Goal: Information Seeking & Learning: Learn about a topic

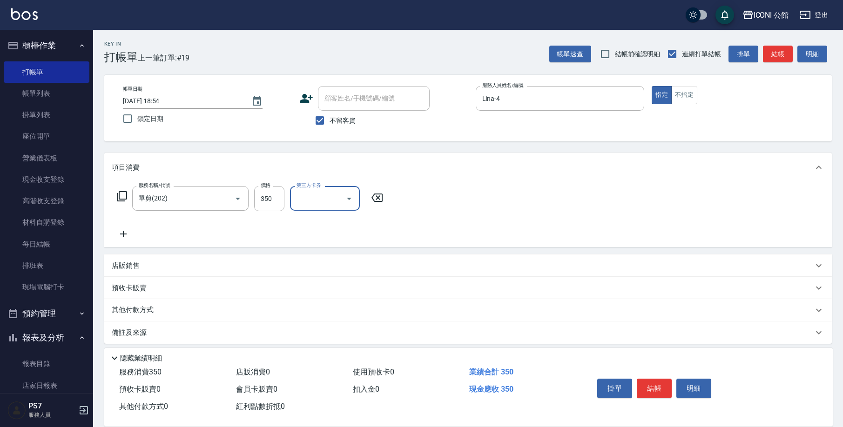
click at [141, 306] on p "其他付款方式" at bounding box center [135, 310] width 47 height 10
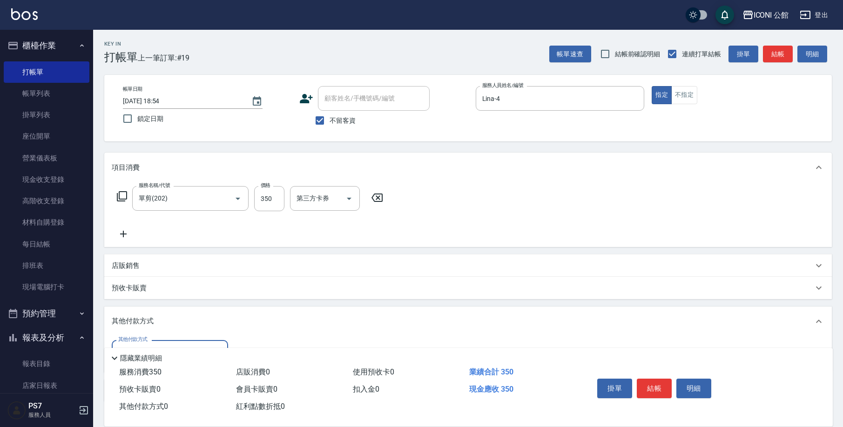
scroll to position [64, 0]
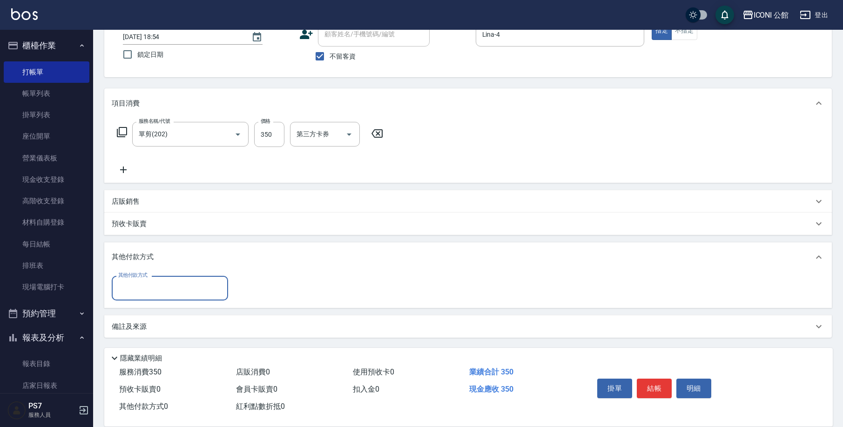
click at [150, 287] on input "其他付款方式" at bounding box center [170, 288] width 108 height 16
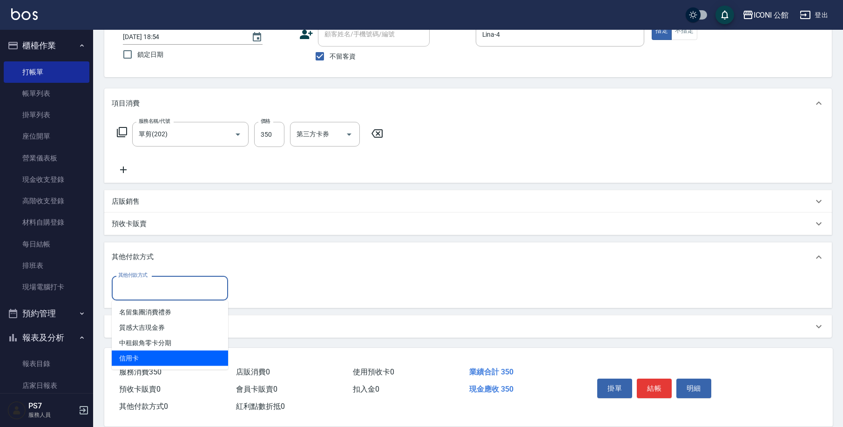
click at [148, 358] on span "信用卡" at bounding box center [170, 358] width 116 height 15
type input "信用卡"
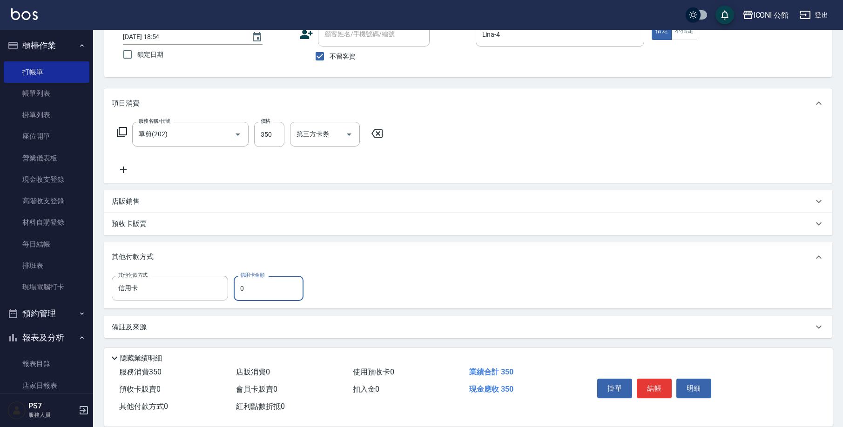
click at [274, 294] on input "0" at bounding box center [269, 288] width 70 height 25
type input "350"
click at [651, 390] on button "結帳" at bounding box center [654, 389] width 35 height 20
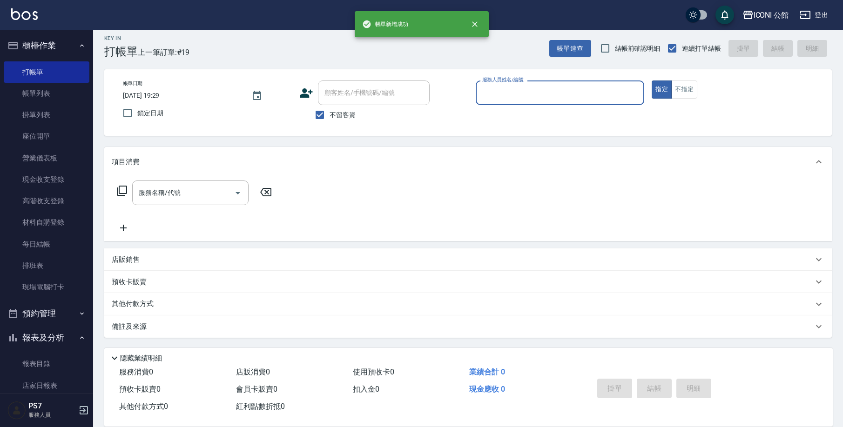
type input "2025/09/23 19:29"
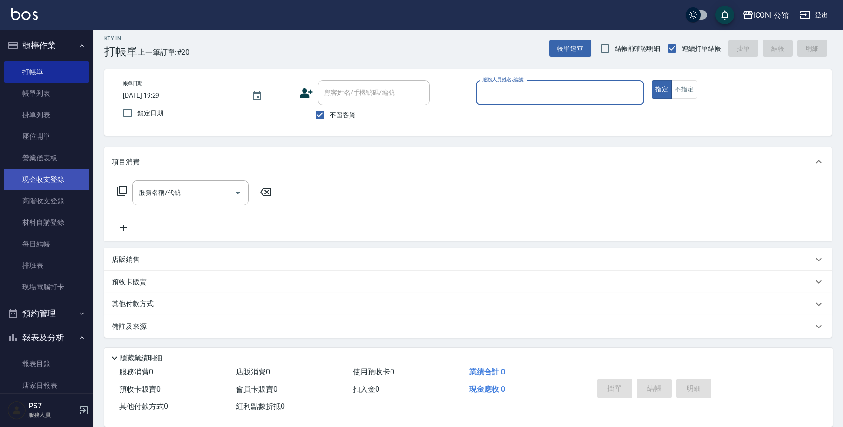
click at [34, 176] on link "現金收支登錄" at bounding box center [47, 179] width 86 height 21
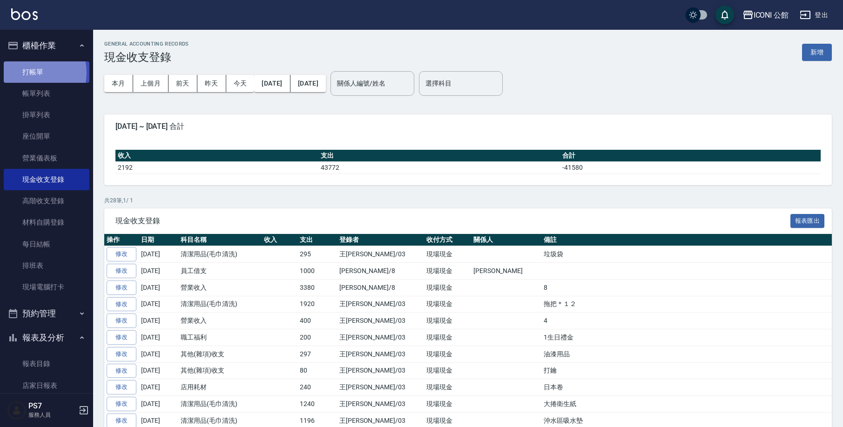
click at [29, 73] on link "打帳單" at bounding box center [47, 71] width 86 height 21
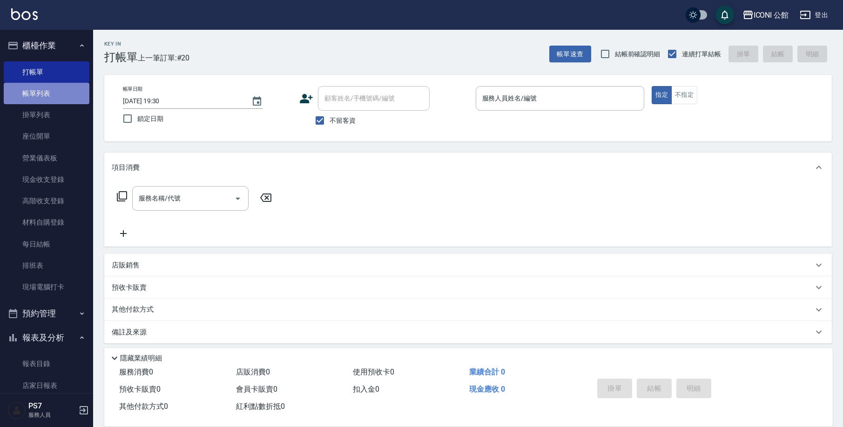
click at [62, 88] on link "帳單列表" at bounding box center [47, 93] width 86 height 21
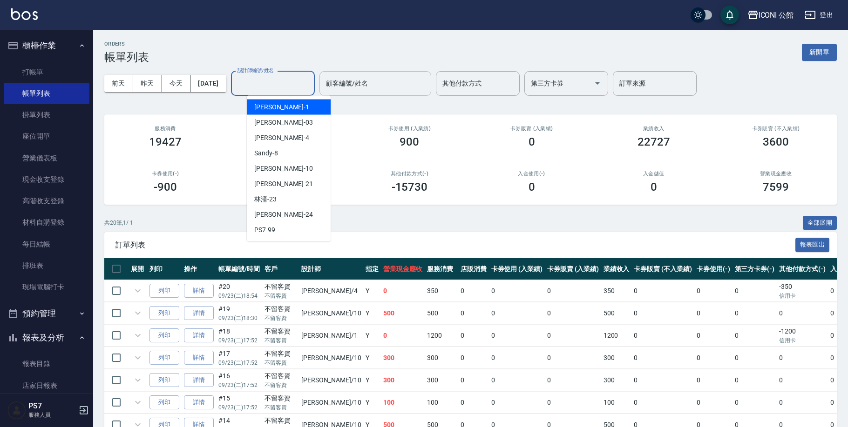
click at [283, 84] on input "設計師編號/姓名" at bounding box center [272, 83] width 75 height 16
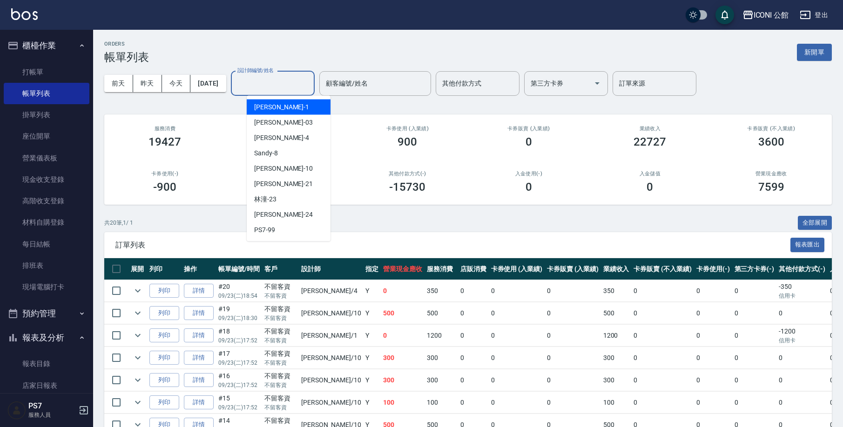
type input "5"
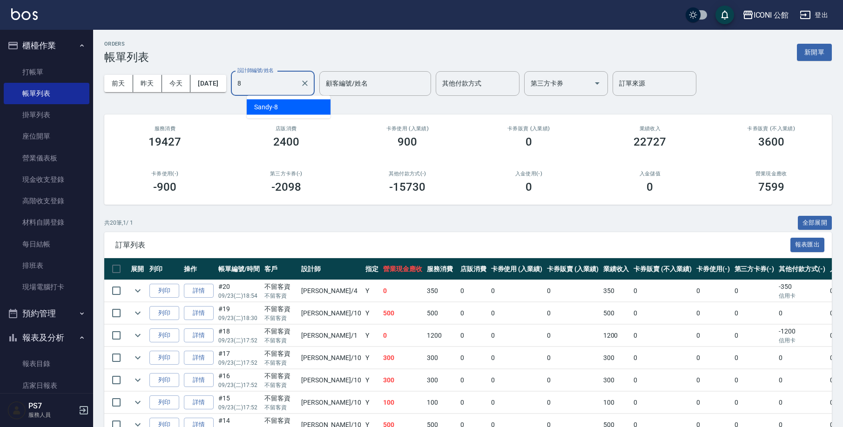
type input "Sandy-8"
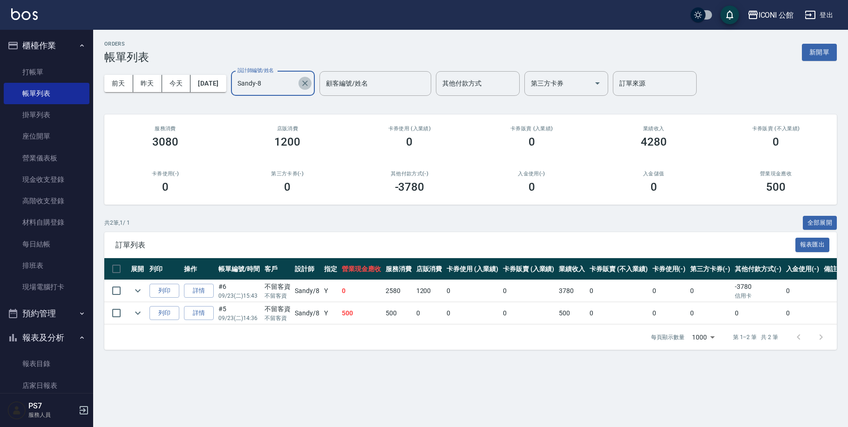
click at [308, 82] on icon "Clear" at bounding box center [305, 84] width 6 height 6
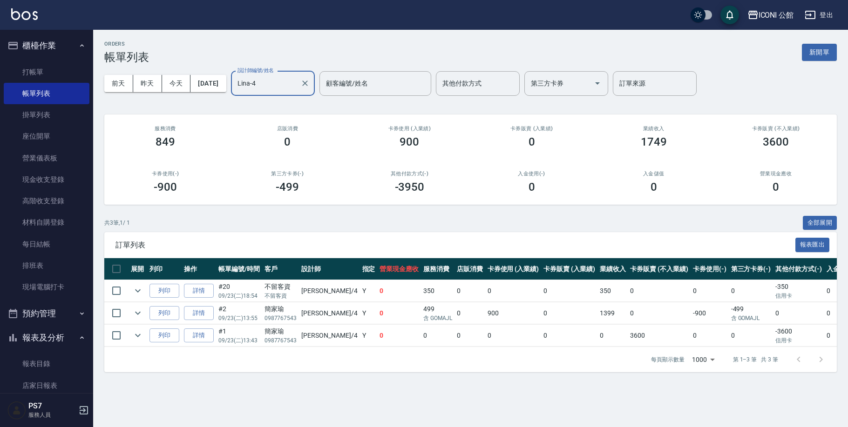
click at [310, 90] on div at bounding box center [304, 83] width 12 height 25
type input "Lina-41"
click at [310, 81] on icon "Clear" at bounding box center [304, 83] width 9 height 9
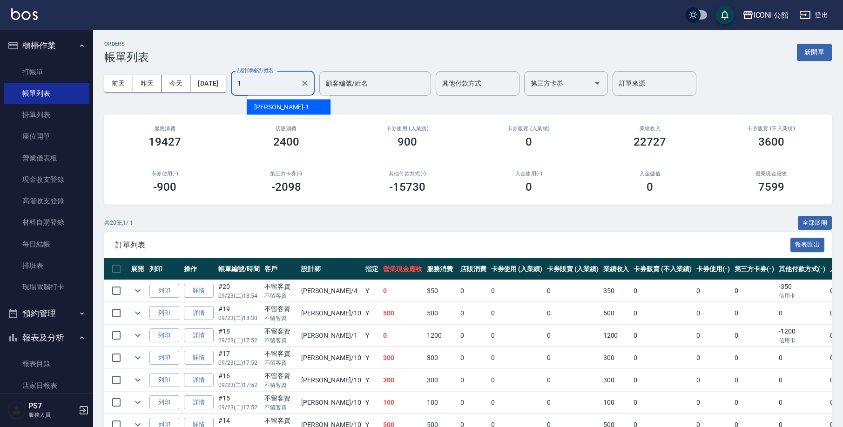
type input "[PERSON_NAME]-1"
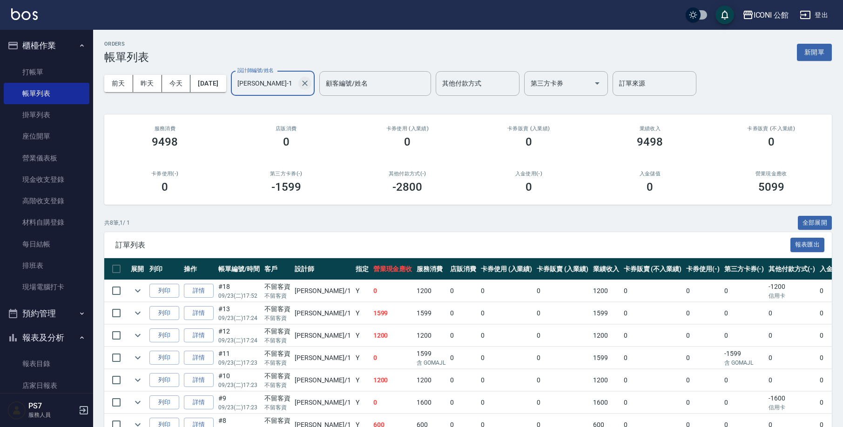
click at [311, 89] on button "Clear" at bounding box center [304, 83] width 13 height 13
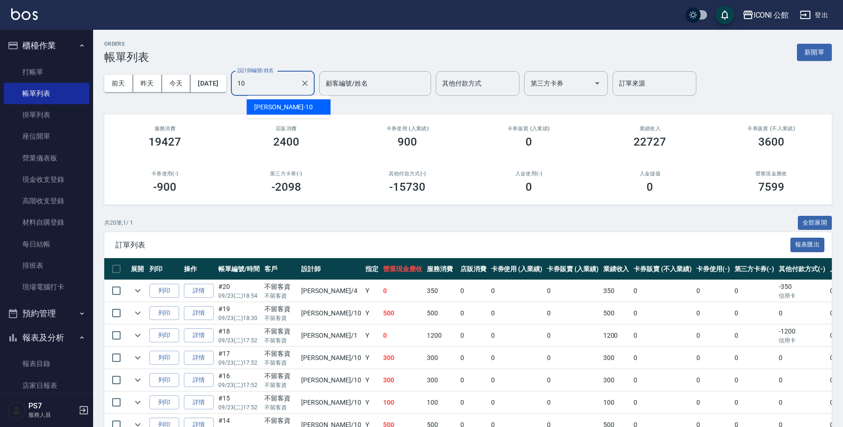
type input "[PERSON_NAME]-10"
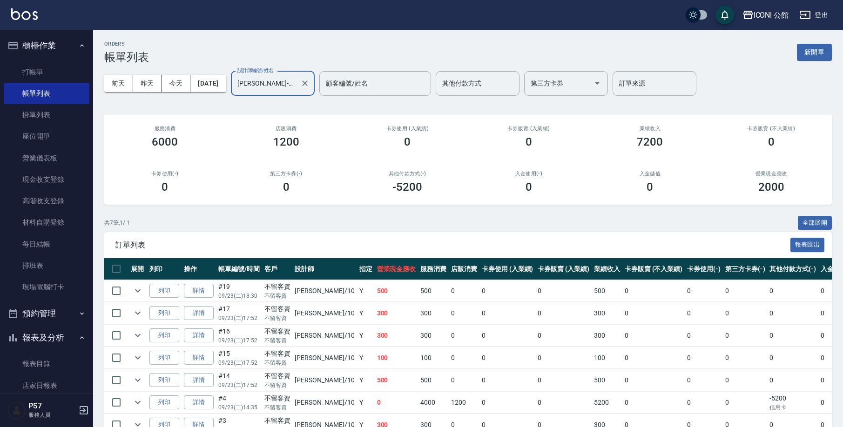
scroll to position [52, 0]
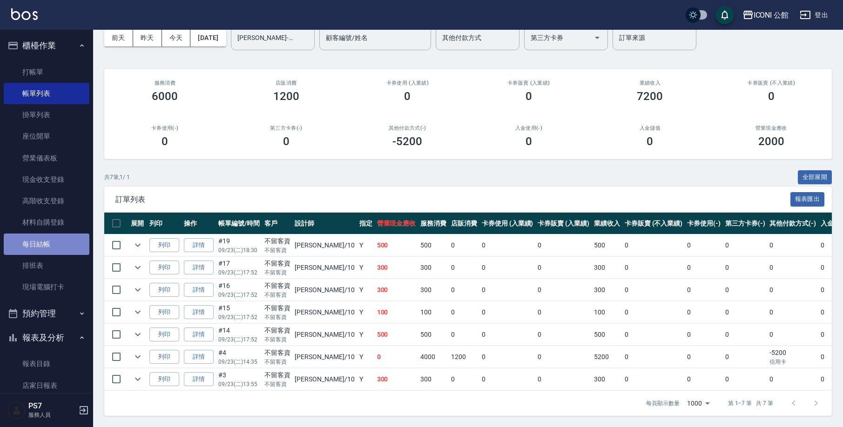
click at [53, 244] on link "每日結帳" at bounding box center [47, 244] width 86 height 21
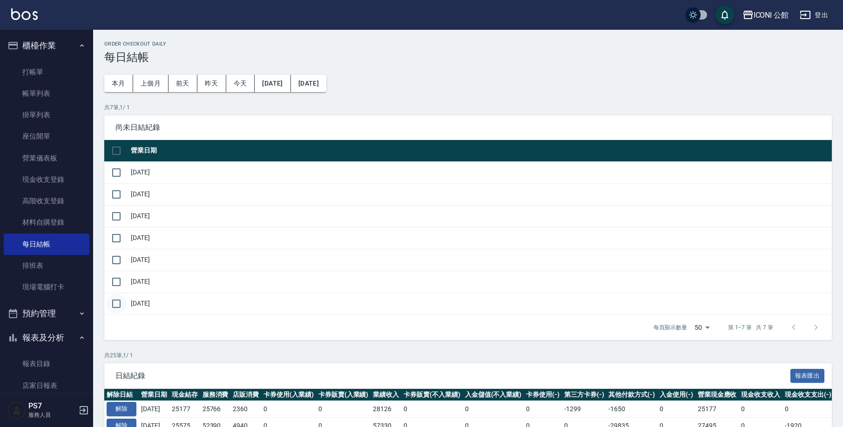
click at [118, 301] on input "checkbox" at bounding box center [117, 304] width 20 height 20
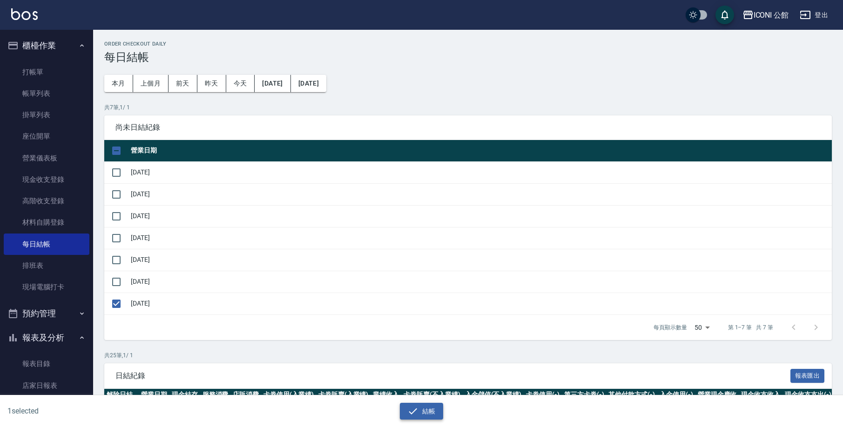
click at [419, 417] on button "結帳" at bounding box center [421, 411] width 43 height 17
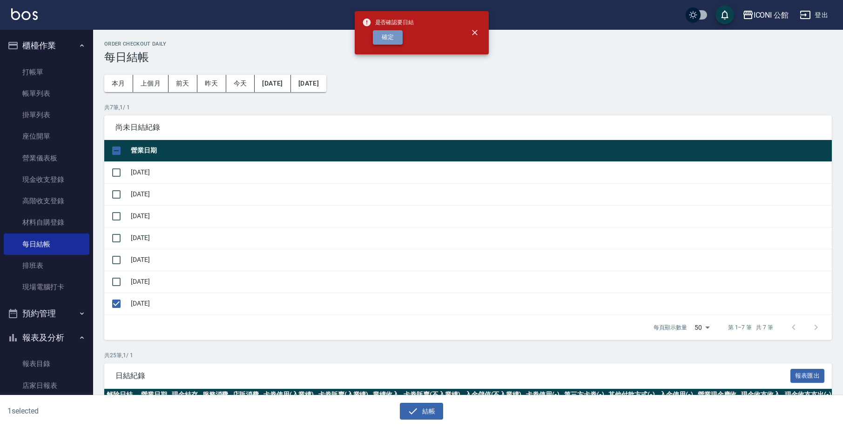
click at [389, 37] on button "確定" at bounding box center [388, 37] width 30 height 14
checkbox input "false"
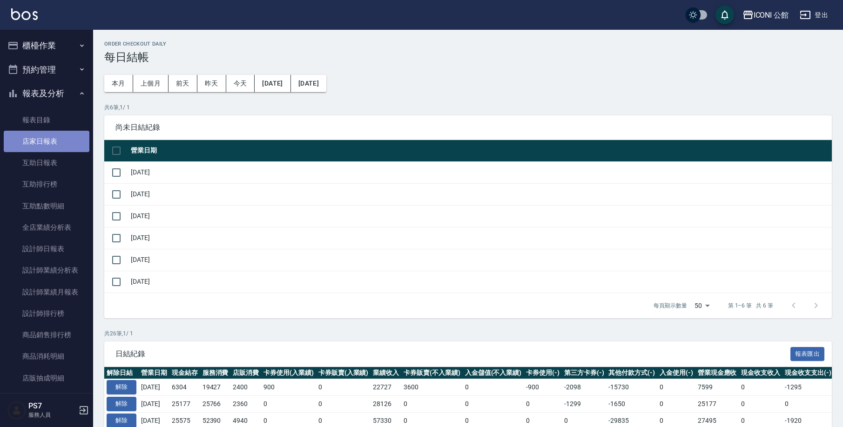
click at [67, 145] on link "店家日報表" at bounding box center [47, 141] width 86 height 21
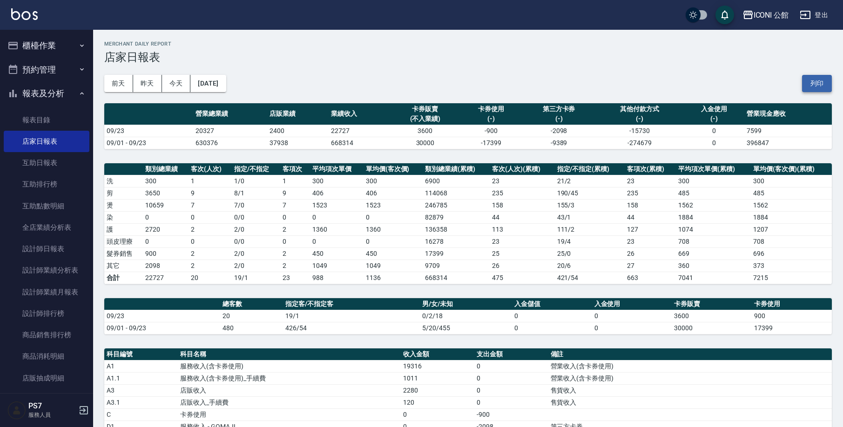
click at [813, 80] on button "列印" at bounding box center [817, 83] width 30 height 17
click at [78, 46] on icon "button" at bounding box center [81, 45] width 7 height 7
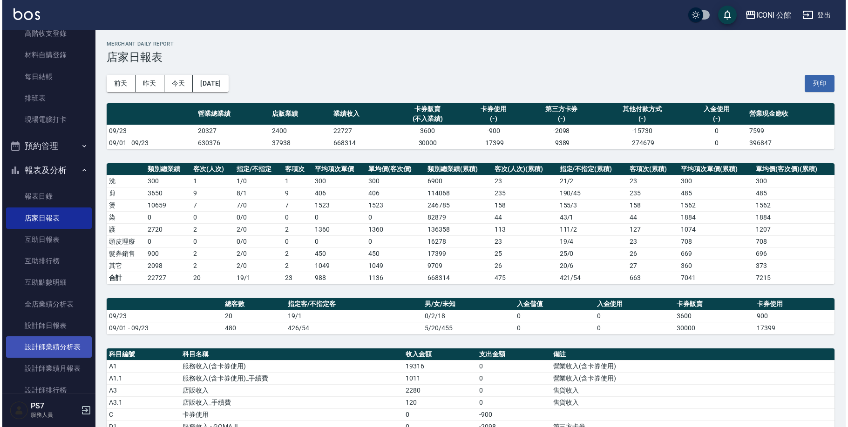
scroll to position [185, 0]
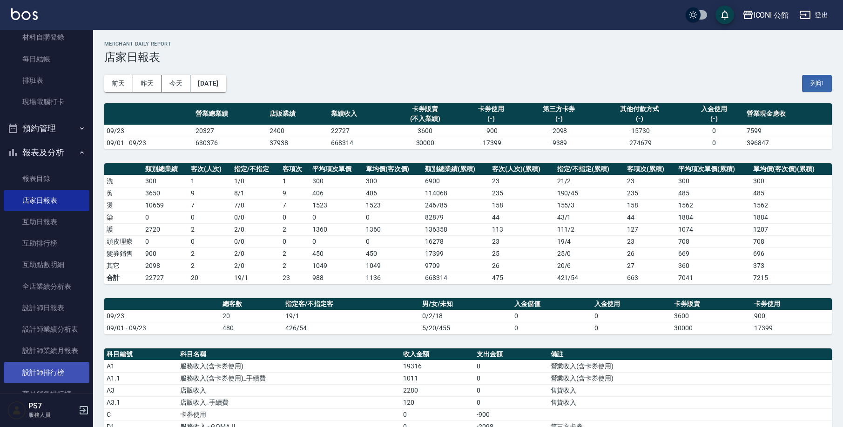
click at [61, 368] on link "設計師排行榜" at bounding box center [47, 372] width 86 height 21
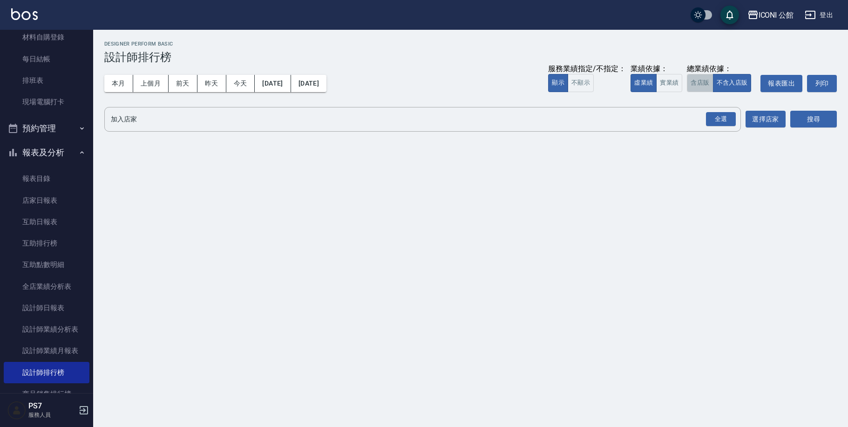
click at [698, 89] on button "含店販" at bounding box center [700, 83] width 26 height 18
click at [723, 117] on div "全選" at bounding box center [721, 119] width 30 height 14
click at [820, 115] on button "搜尋" at bounding box center [813, 119] width 47 height 17
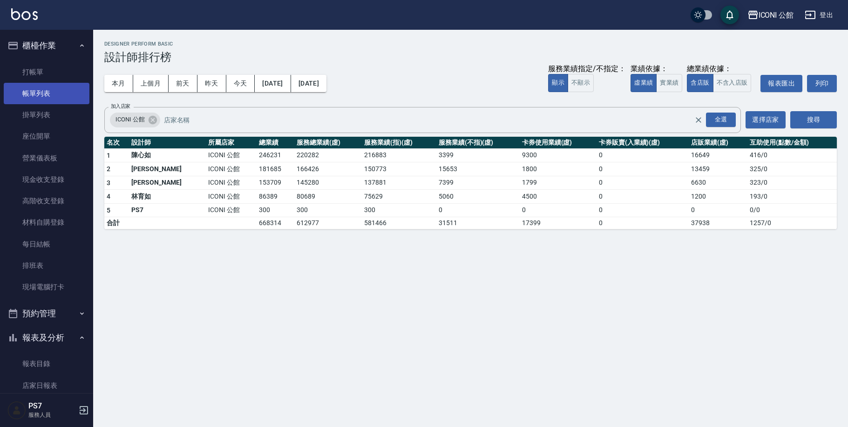
click at [47, 96] on link "帳單列表" at bounding box center [47, 93] width 86 height 21
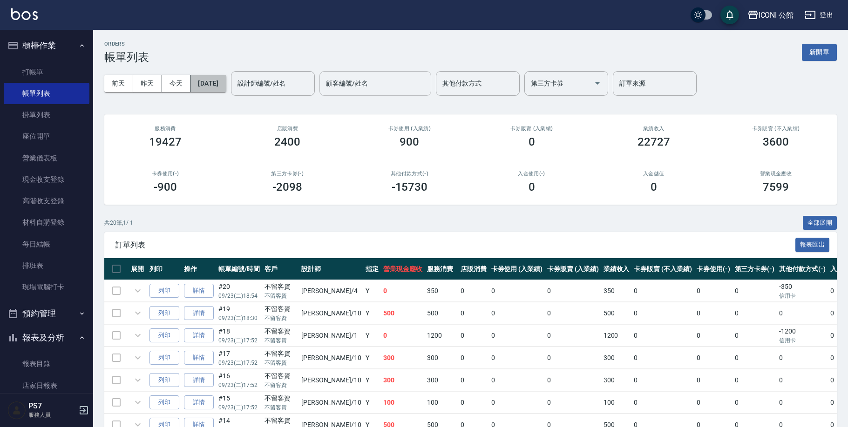
click at [226, 81] on button "[DATE]" at bounding box center [207, 83] width 35 height 17
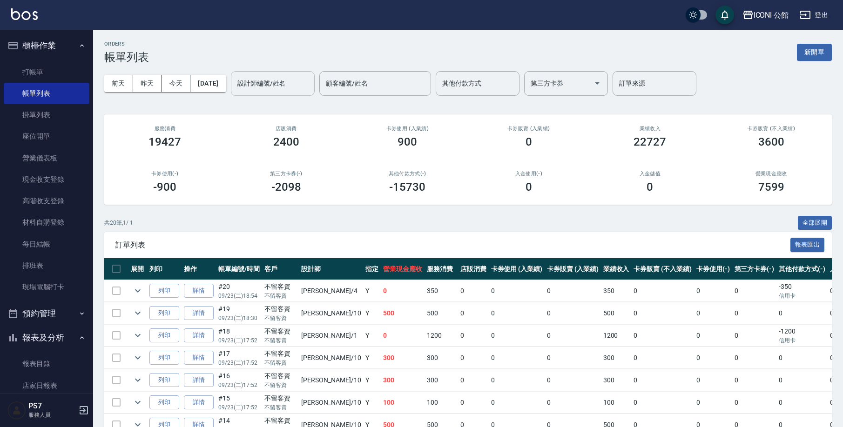
click at [249, 89] on div "設計師編號/姓名" at bounding box center [273, 83] width 84 height 25
type input "[PERSON_NAME]-10"
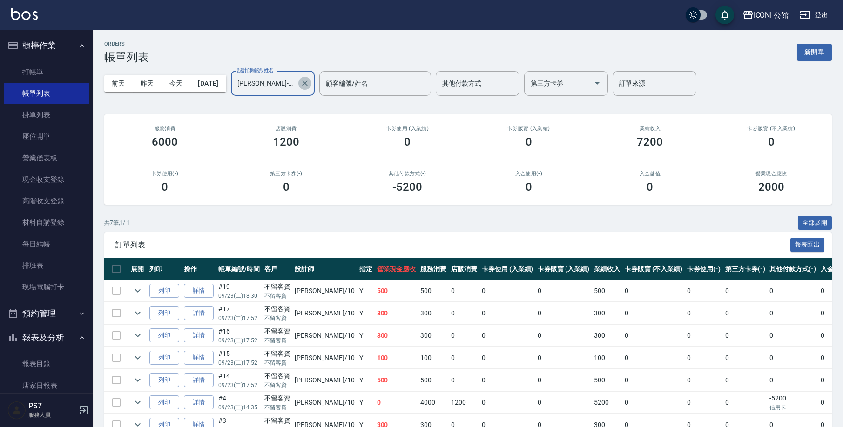
click at [308, 82] on icon "Clear" at bounding box center [305, 84] width 6 height 6
click at [313, 88] on div "[PERSON_NAME]-1 設計師編號/姓名" at bounding box center [273, 83] width 84 height 25
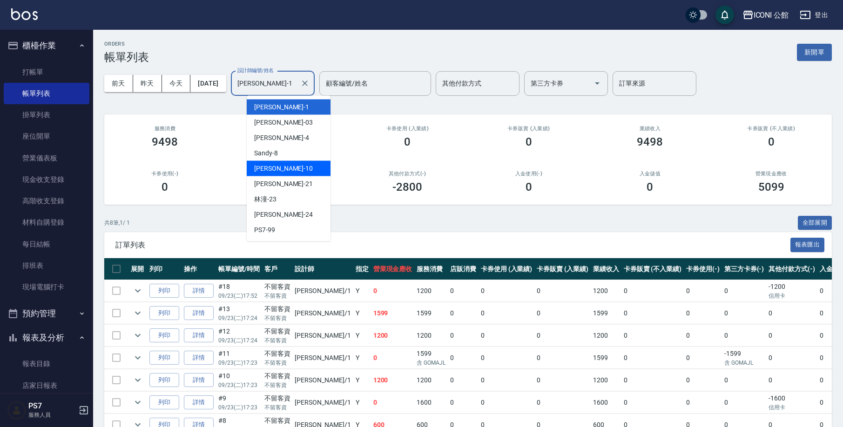
click at [299, 167] on div "[PERSON_NAME] -10" at bounding box center [289, 168] width 84 height 15
type input "[PERSON_NAME]-10"
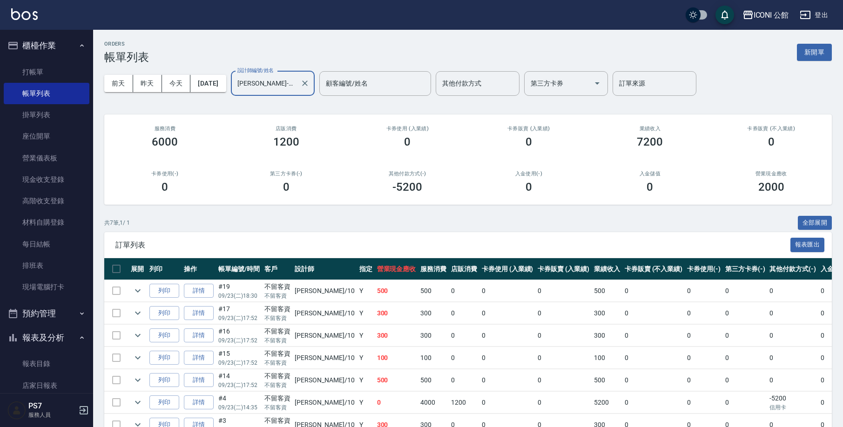
click at [314, 79] on div "[PERSON_NAME]-10 設計師編號/姓名" at bounding box center [273, 83] width 84 height 25
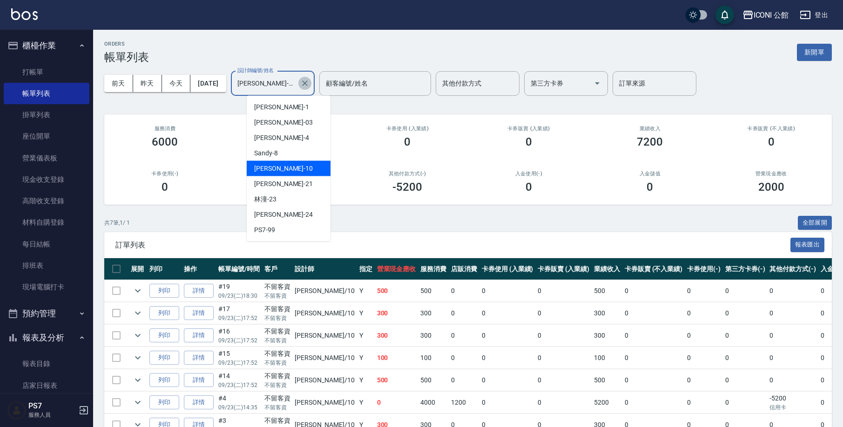
click at [310, 82] on icon "Clear" at bounding box center [304, 83] width 9 height 9
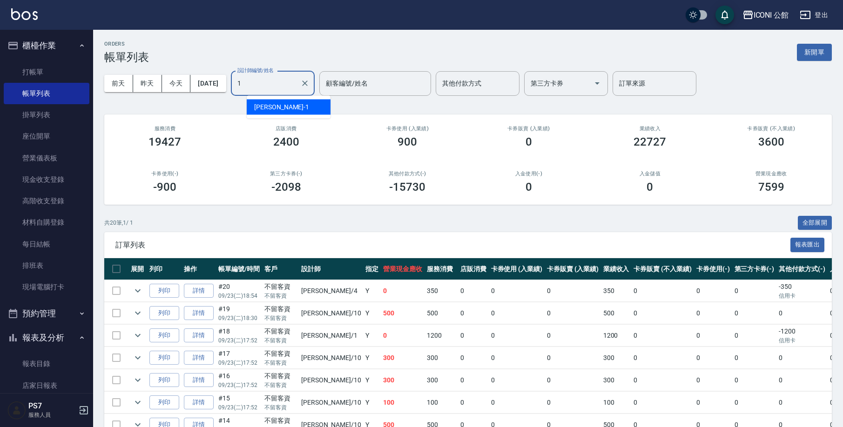
type input "[PERSON_NAME]-1"
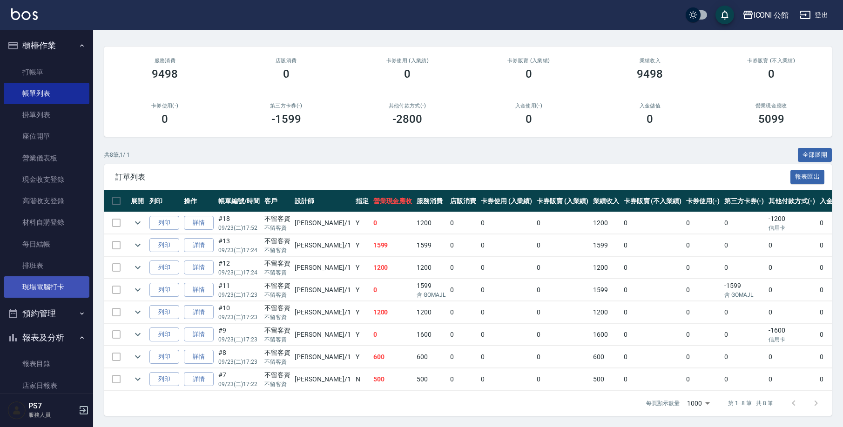
scroll to position [319, 0]
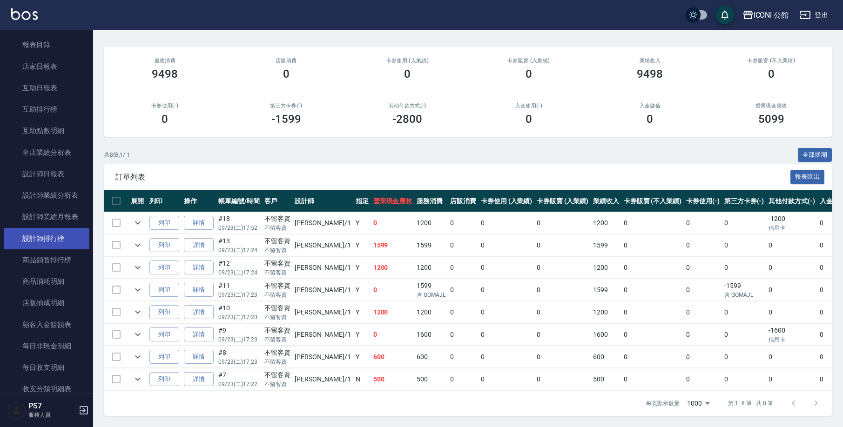
click at [57, 228] on link "設計師排行榜" at bounding box center [47, 238] width 86 height 21
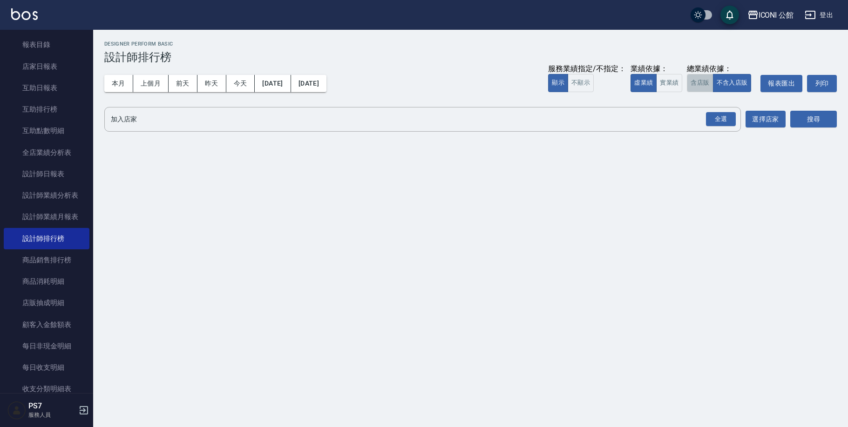
click at [706, 79] on button "含店販" at bounding box center [700, 83] width 26 height 18
click at [722, 121] on div "全選" at bounding box center [721, 119] width 30 height 14
click at [814, 127] on button "搜尋" at bounding box center [813, 119] width 47 height 17
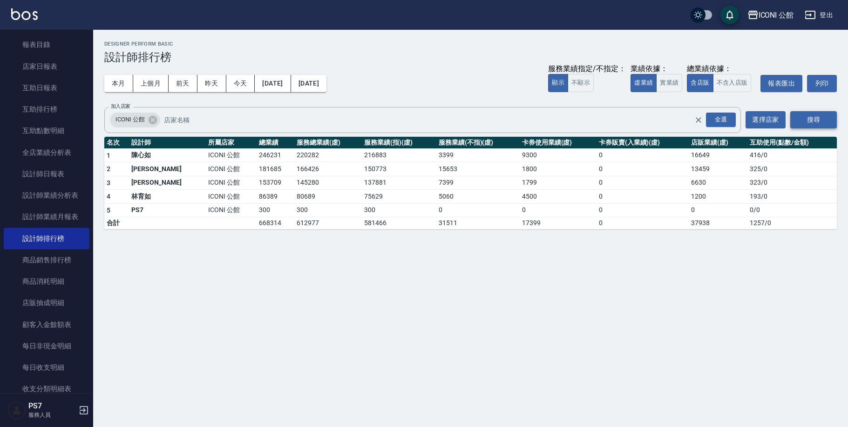
click at [815, 123] on button "搜尋" at bounding box center [813, 119] width 47 height 17
